Goal: Information Seeking & Learning: Learn about a topic

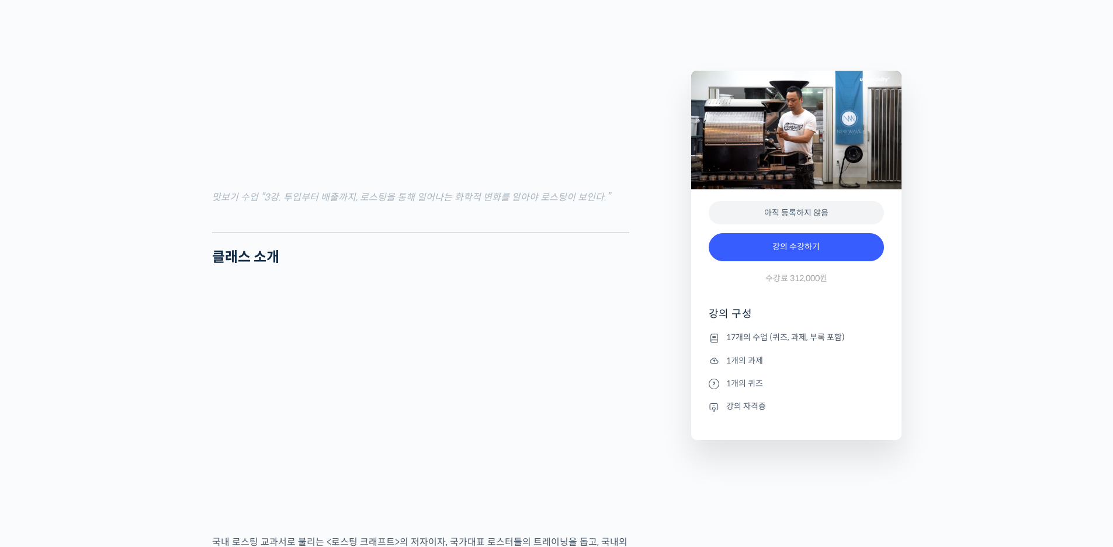
scroll to position [1402, 0]
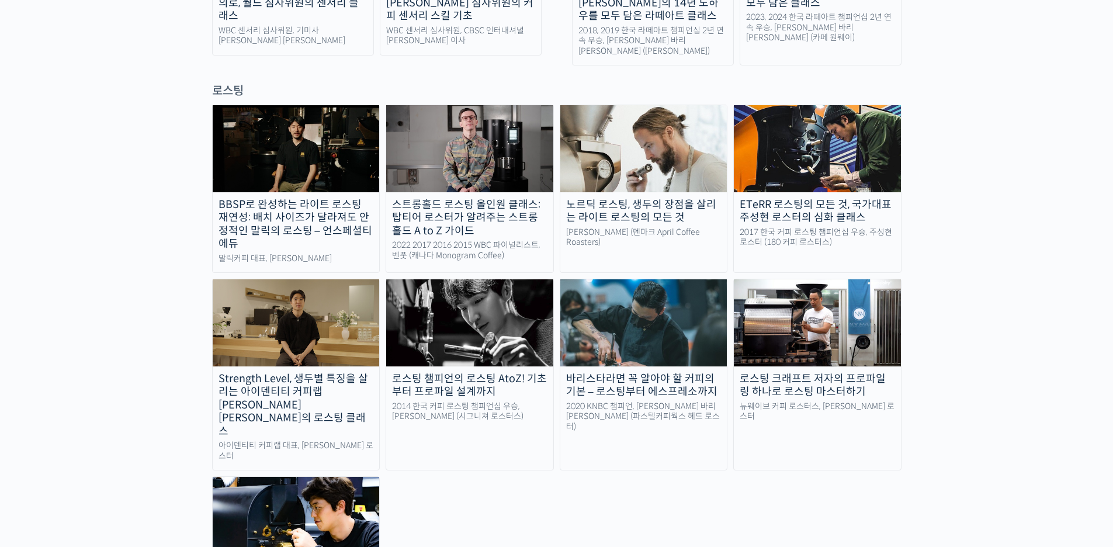
click at [457, 279] on img at bounding box center [469, 322] width 167 height 86
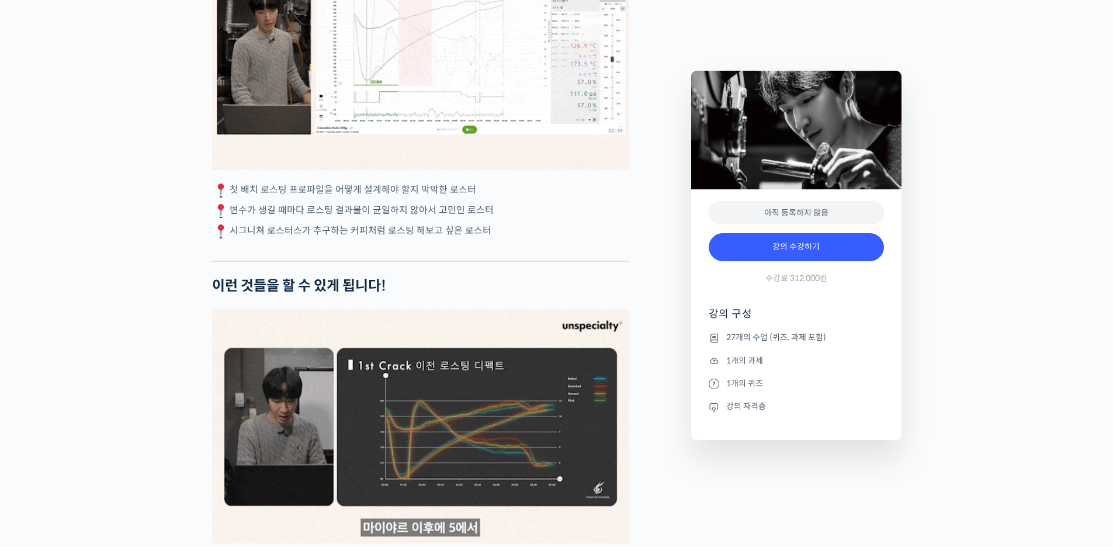
scroll to position [2279, 0]
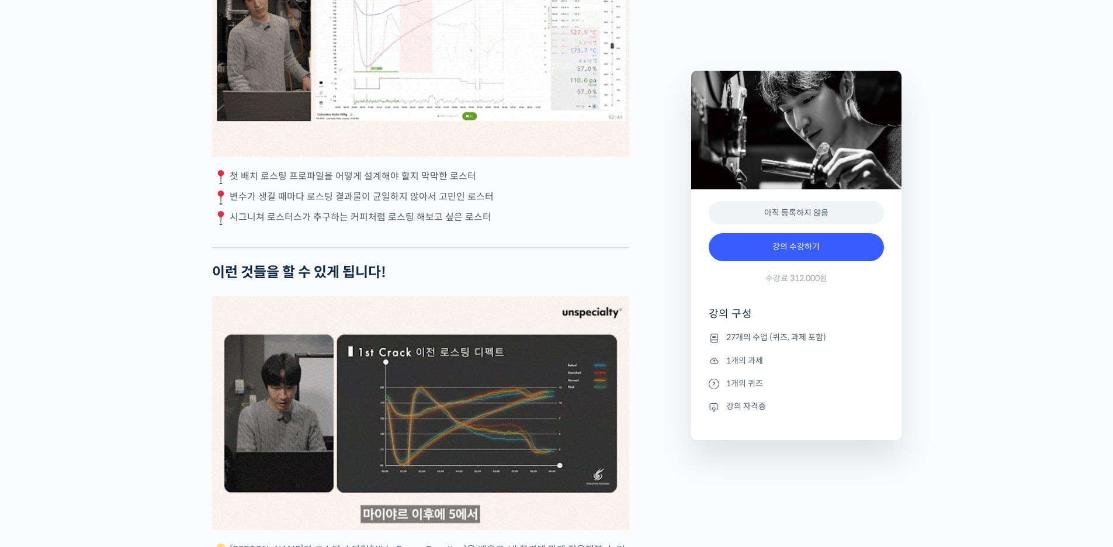
click at [600, 206] on p "변수가 생길 때마다 로스팅 결과물이 균일하지 않아서 고민인 로스터" at bounding box center [420, 198] width 417 height 18
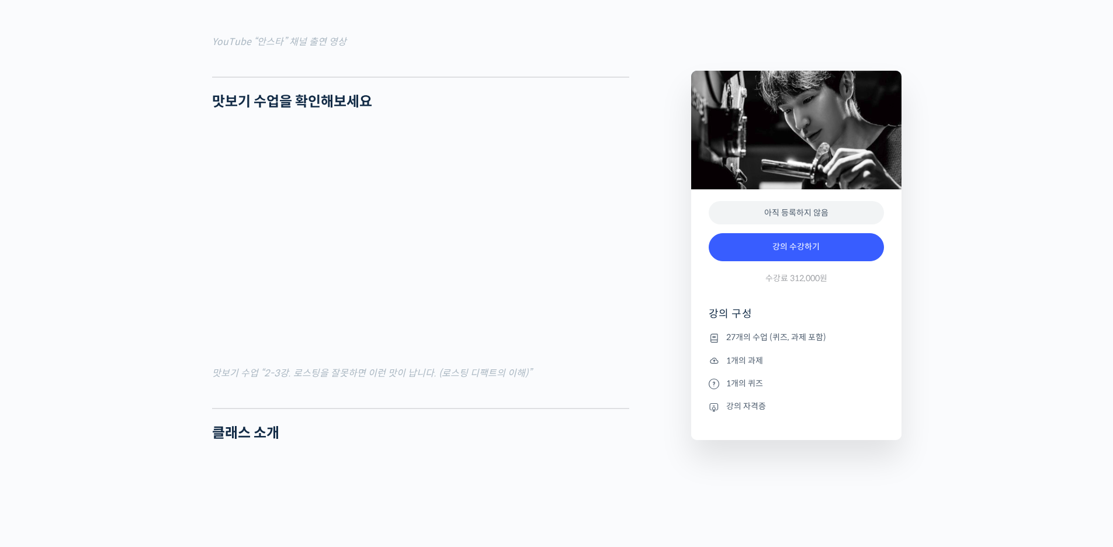
scroll to position [1271, 0]
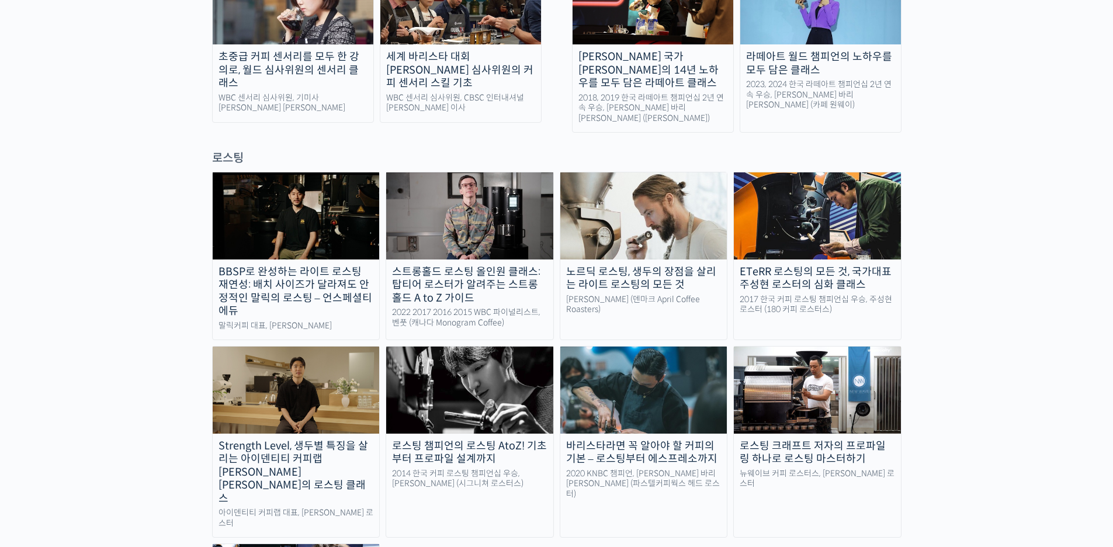
scroll to position [890, 0]
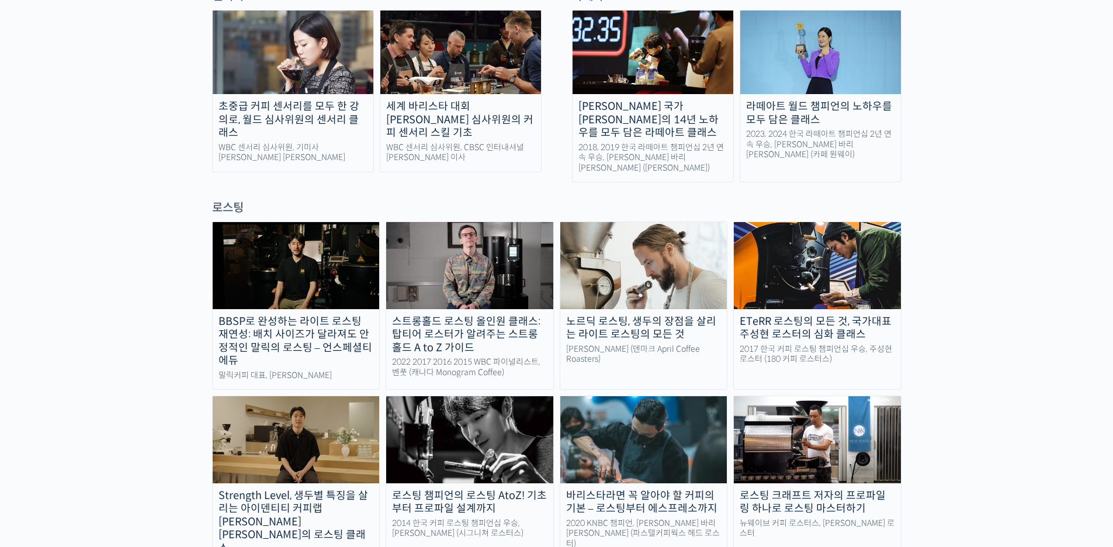
click at [263, 222] on img at bounding box center [296, 265] width 167 height 86
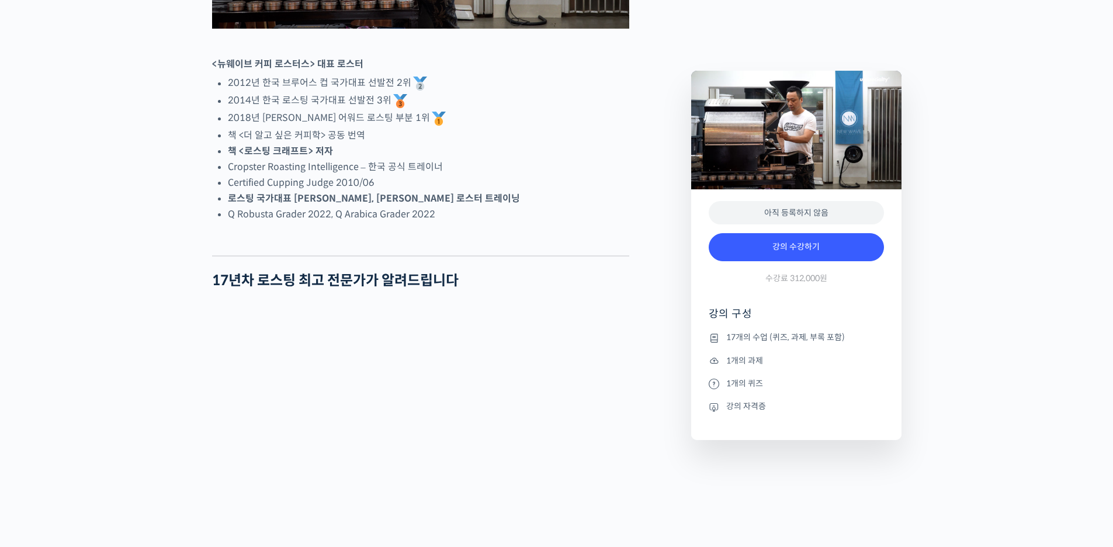
scroll to position [701, 0]
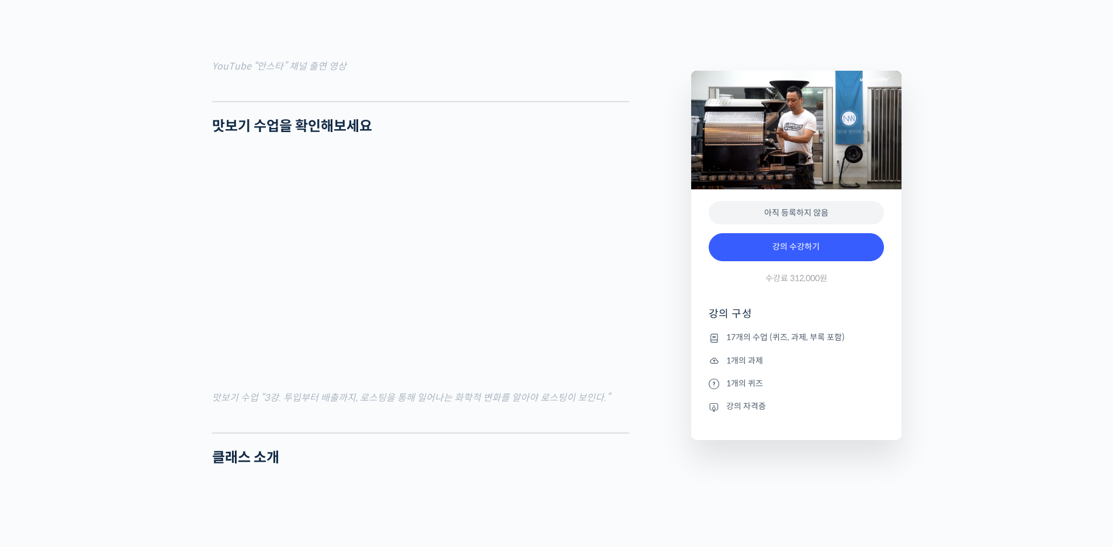
scroll to position [1183, 0]
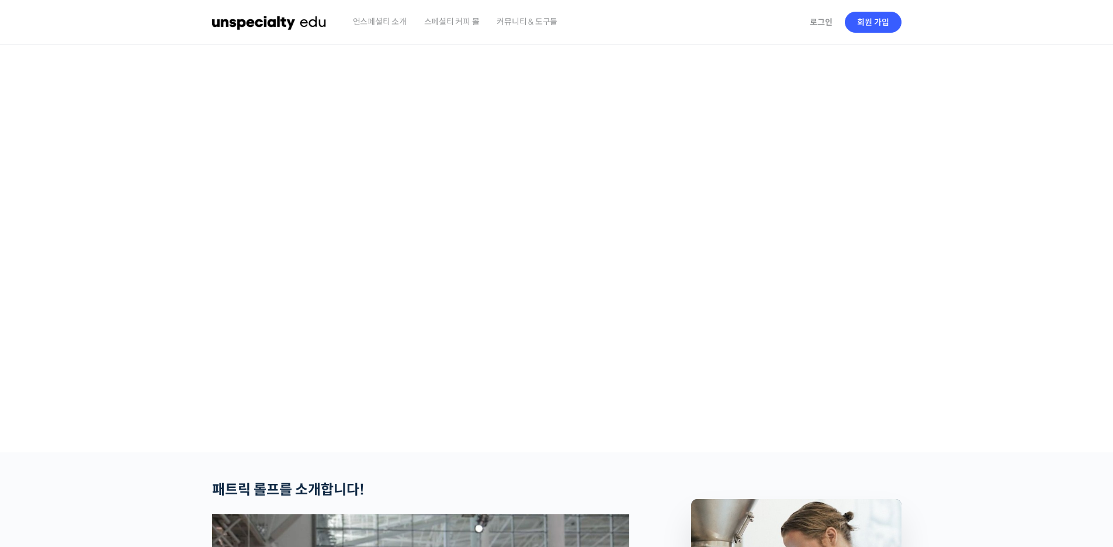
click at [1051, 220] on section at bounding box center [556, 248] width 1113 height 408
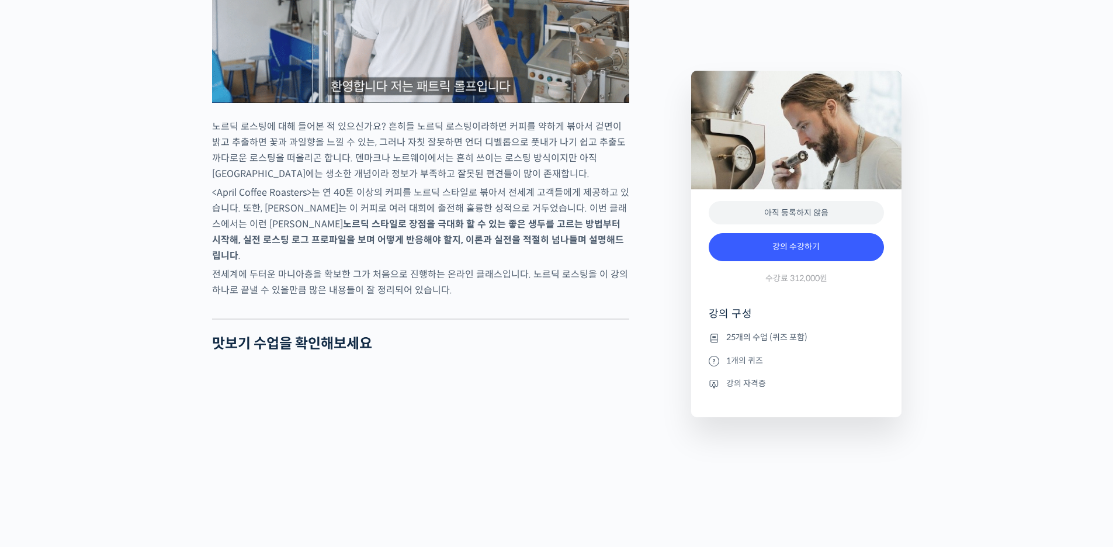
scroll to position [1436, 0]
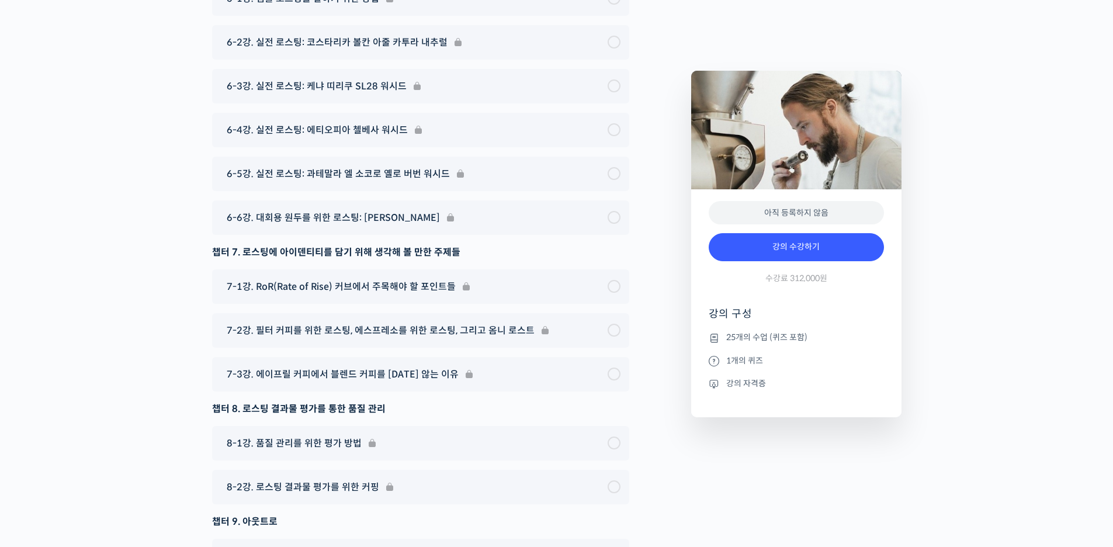
scroll to position [7039, 0]
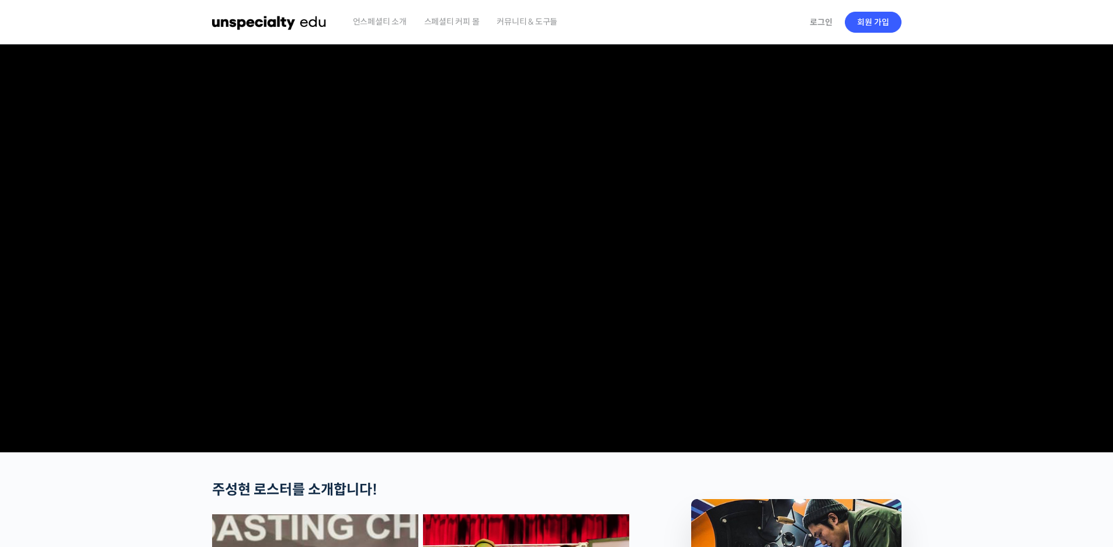
click at [461, 326] on video at bounding box center [556, 245] width 689 height 403
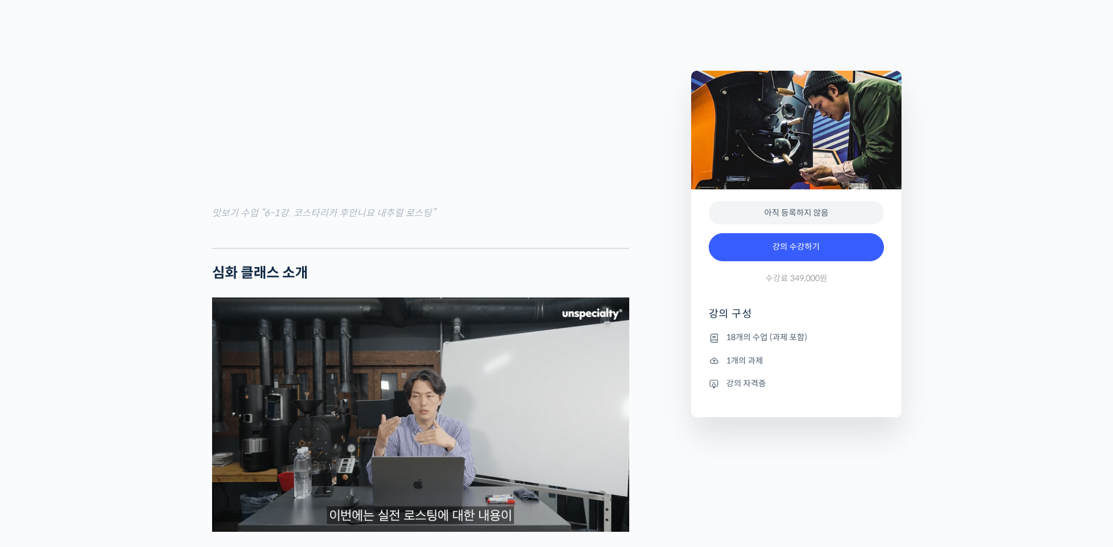
scroll to position [1064, 0]
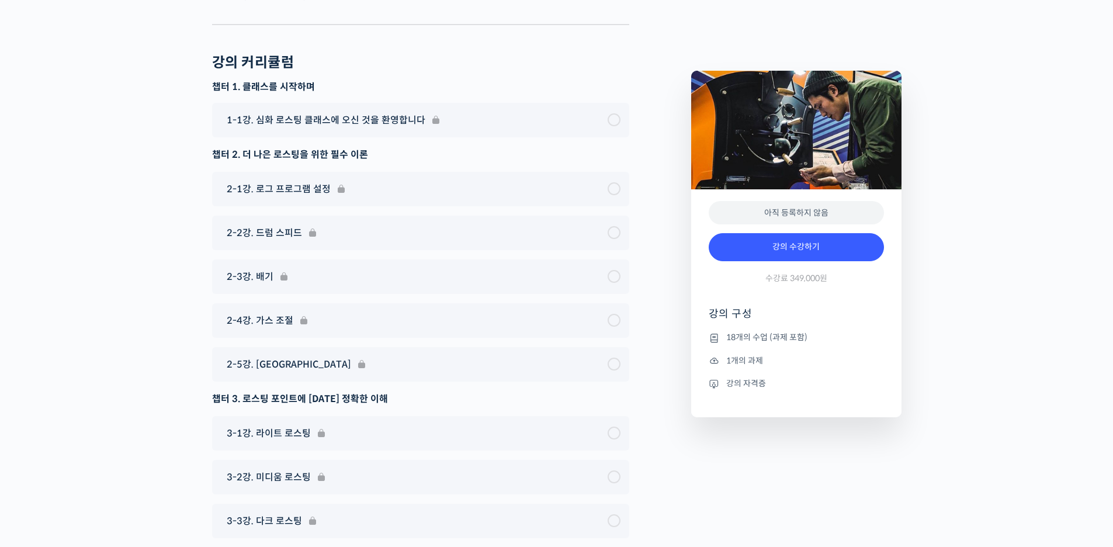
scroll to position [6461, 0]
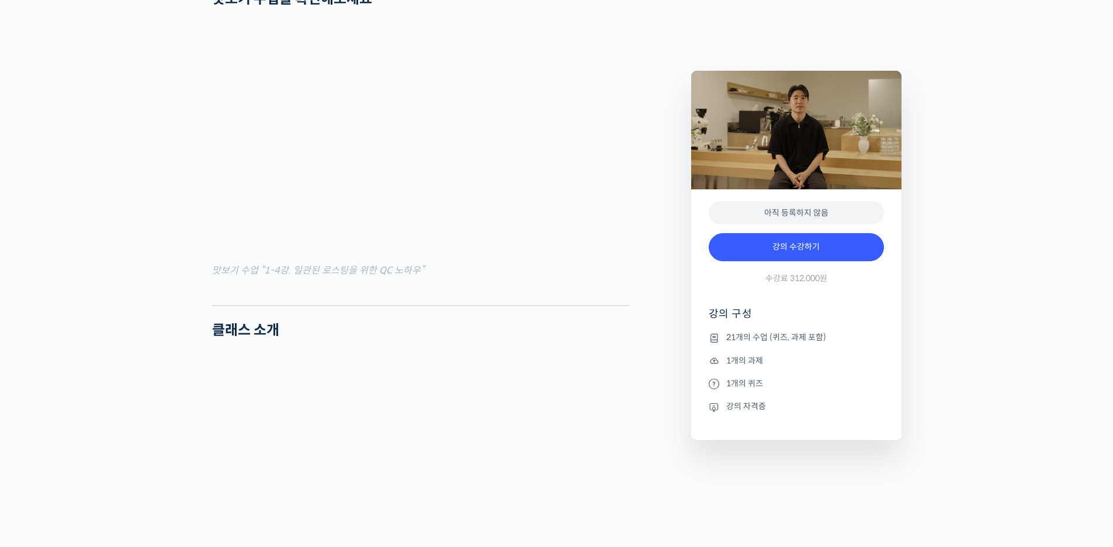
scroll to position [1319, 0]
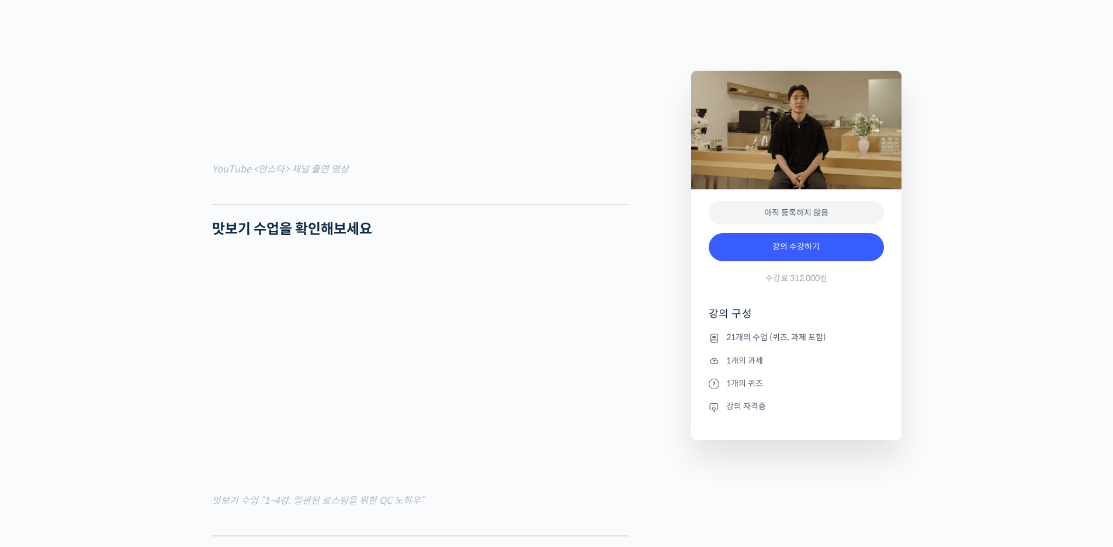
scroll to position [1202, 0]
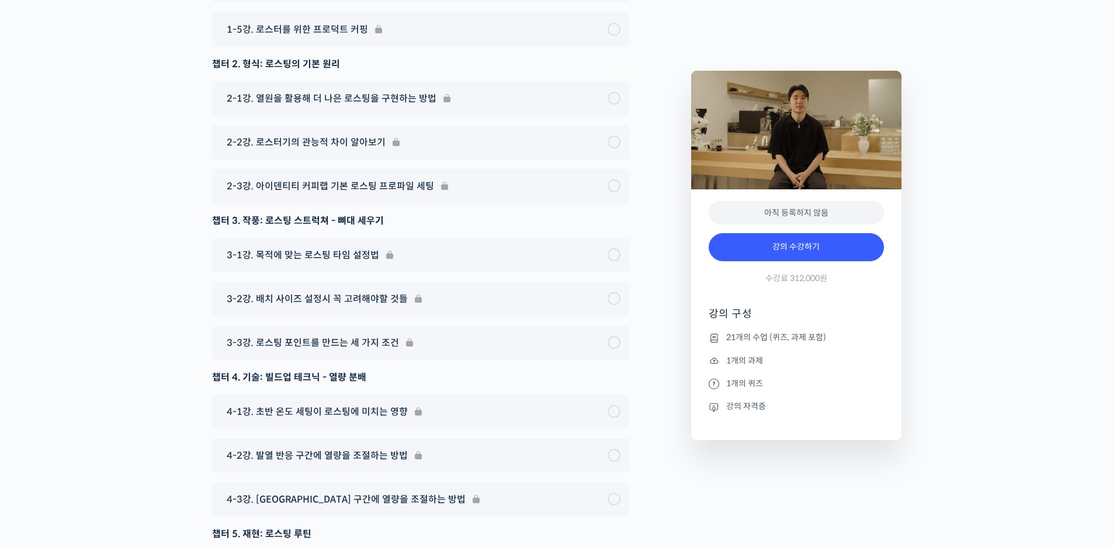
scroll to position [6353, 0]
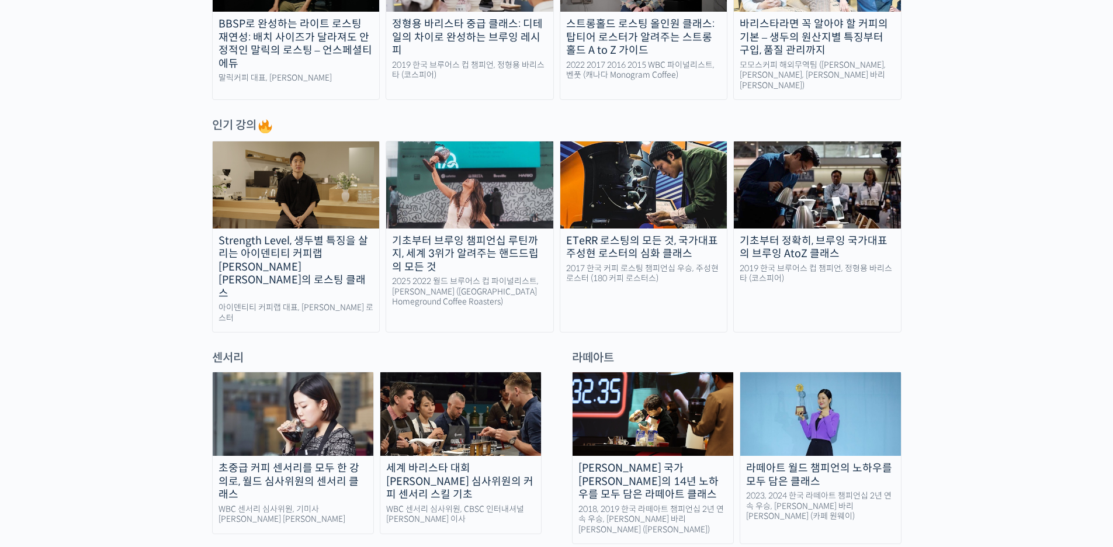
scroll to position [50, 0]
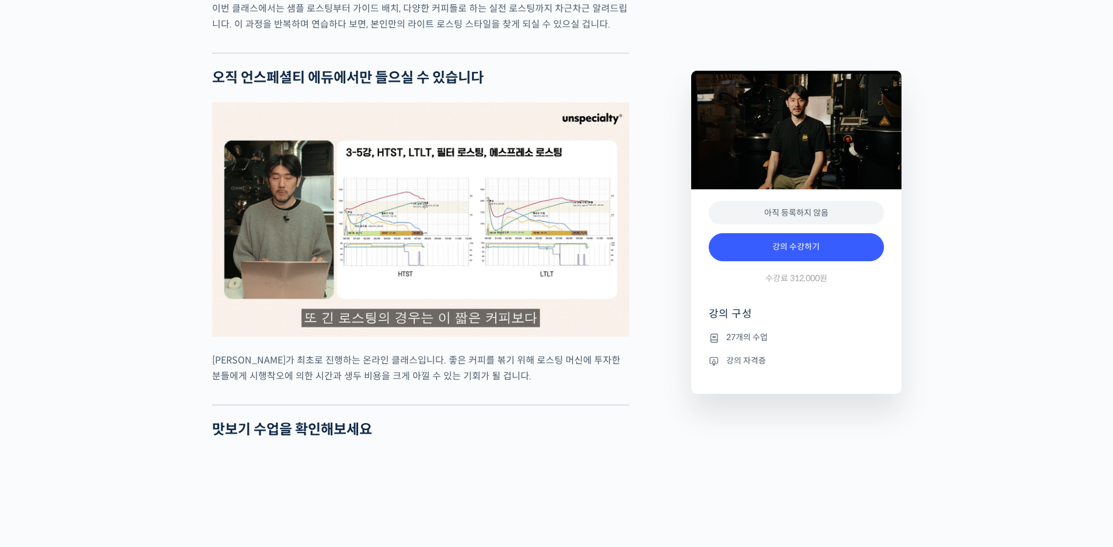
scroll to position [2991, 0]
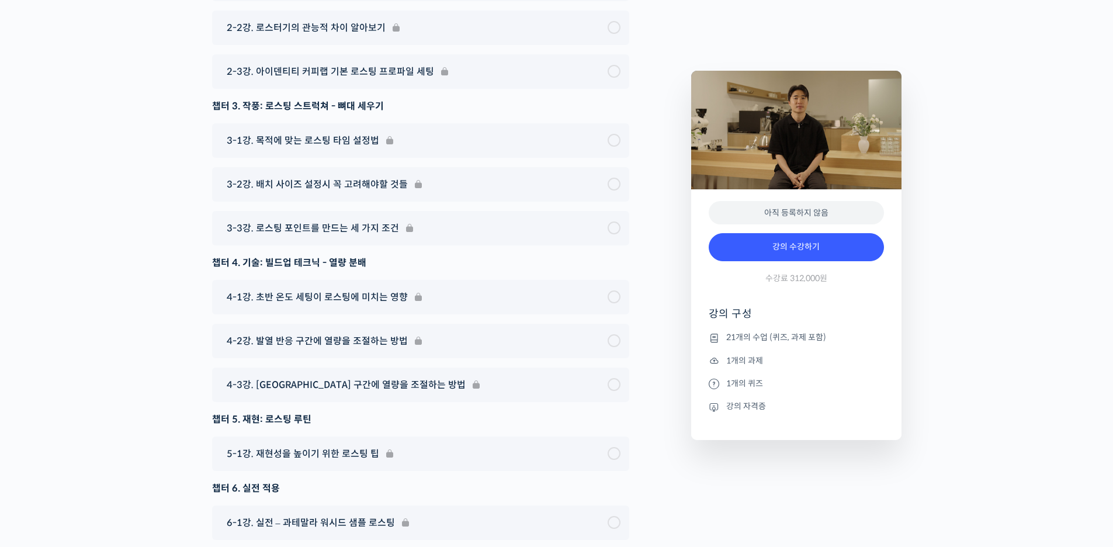
scroll to position [6394, 0]
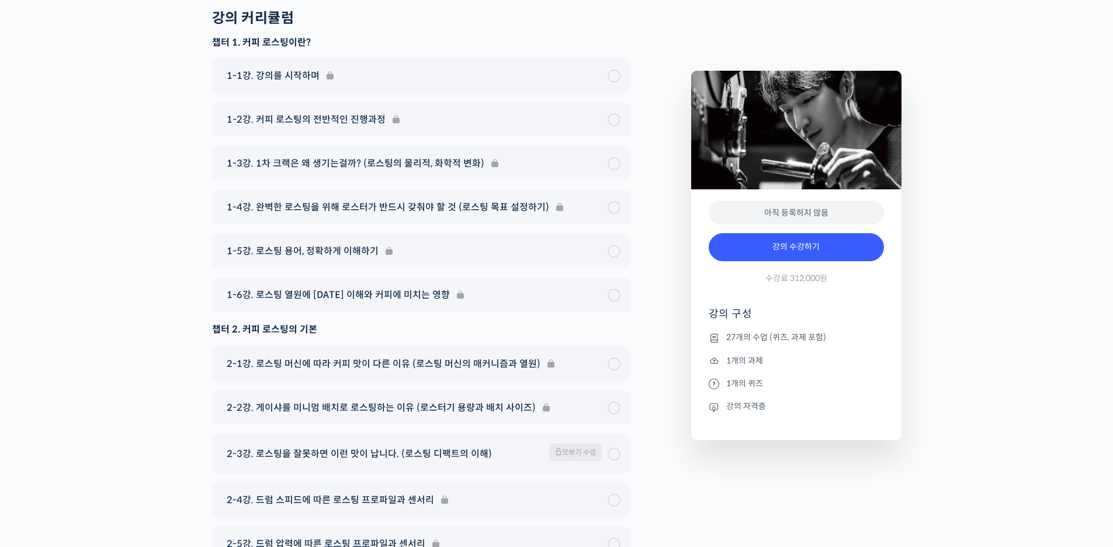
scroll to position [5753, 0]
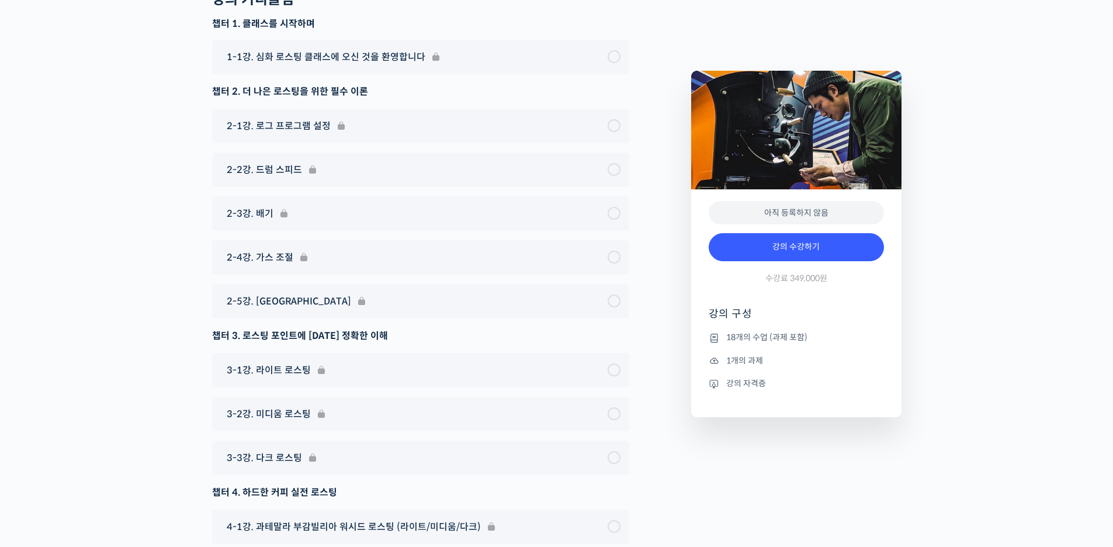
scroll to position [6388, 0]
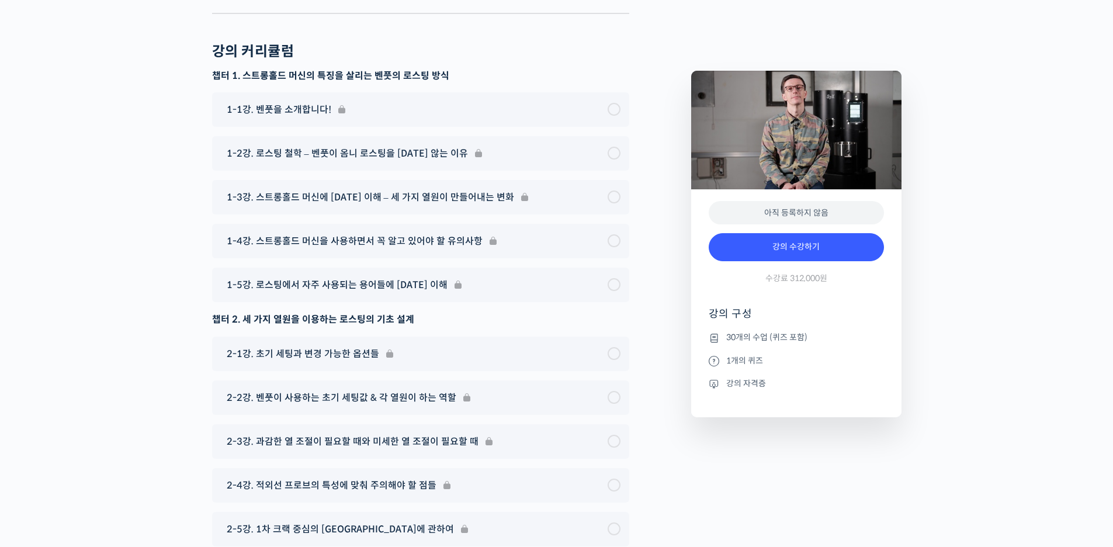
scroll to position [5620, 0]
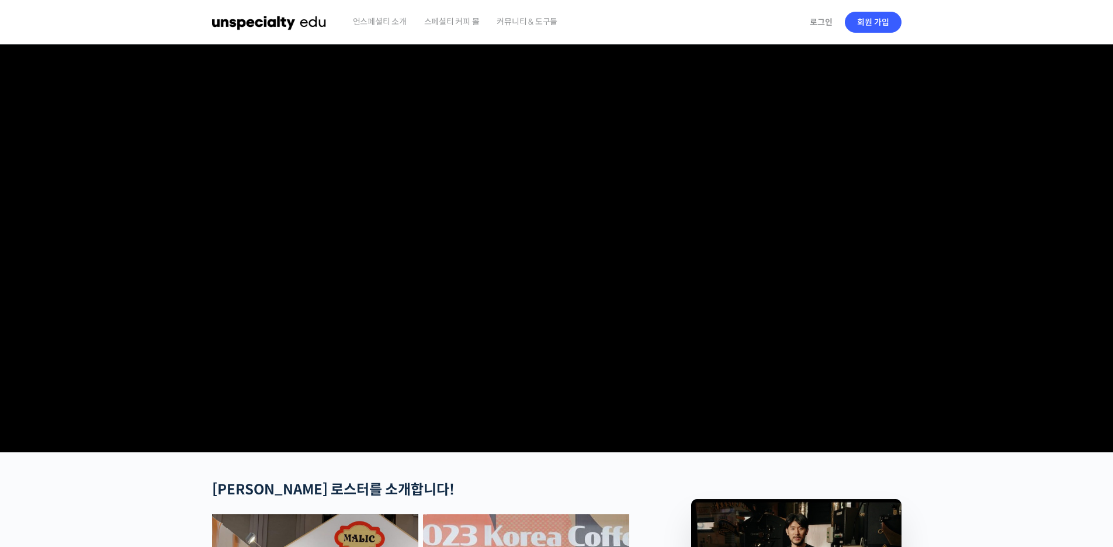
drag, startPoint x: 1115, startPoint y: 57, endPoint x: 1121, endPoint y: 112, distance: 55.2
click at [1112, 126] on html "먼저 강의를 수강 등록해주세요 로그인 Accessing this 강의 requires a login. Please enter your cred…" at bounding box center [556, 273] width 1113 height 547
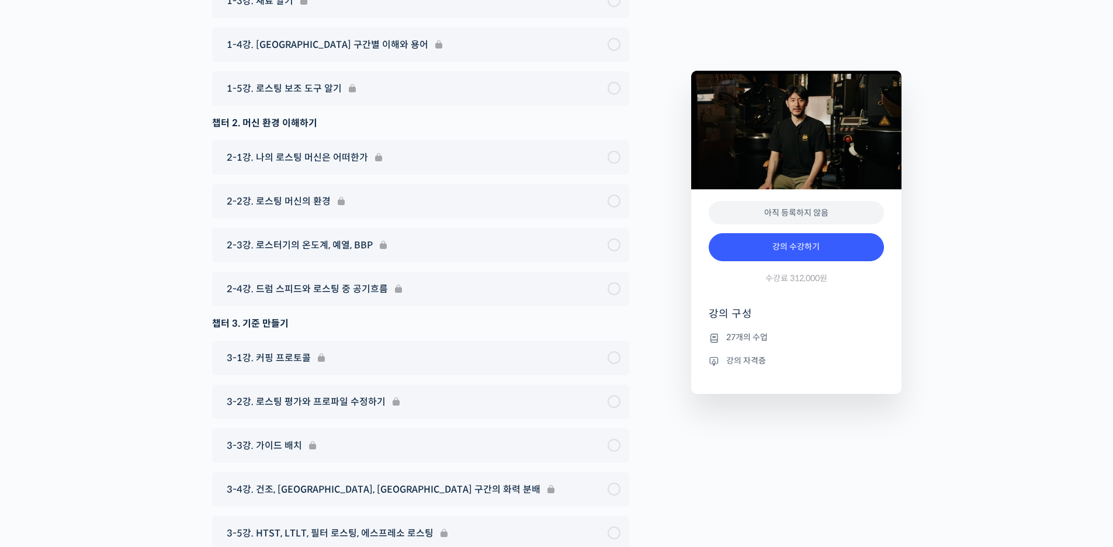
scroll to position [4704, 0]
